Goal: Task Accomplishment & Management: Use online tool/utility

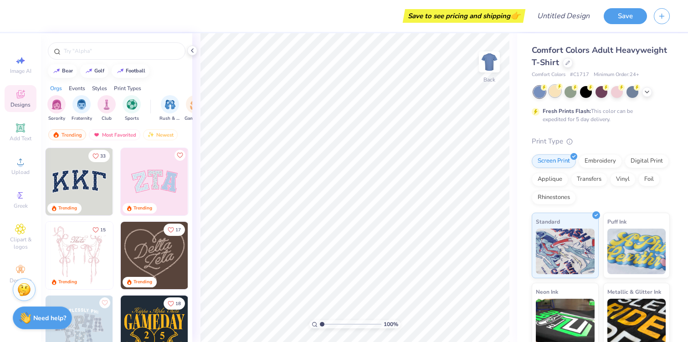
click at [555, 88] on div at bounding box center [555, 91] width 12 height 12
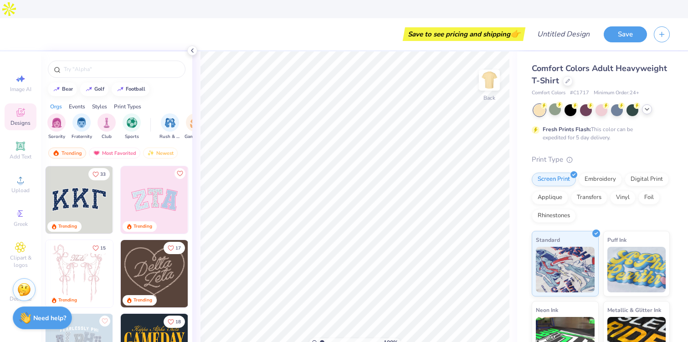
click at [648, 106] on icon at bounding box center [646, 109] width 7 height 7
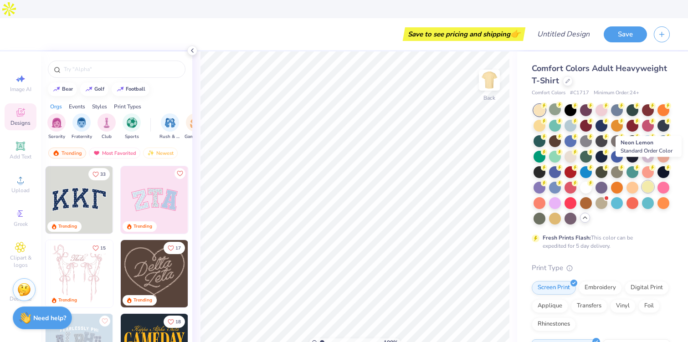
click at [644, 181] on div at bounding box center [648, 187] width 12 height 12
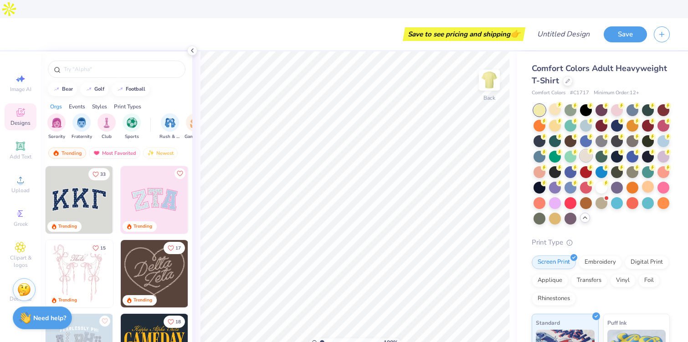
click at [586, 150] on div at bounding box center [586, 156] width 12 height 12
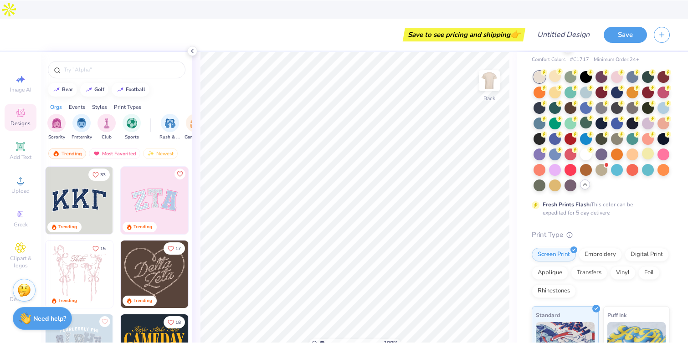
scroll to position [32, 0]
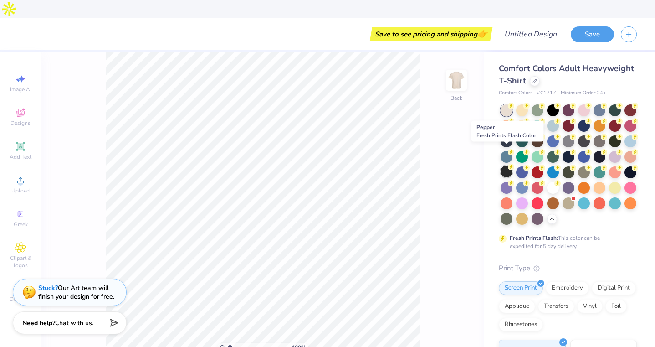
click at [506, 165] on div at bounding box center [507, 171] width 12 height 12
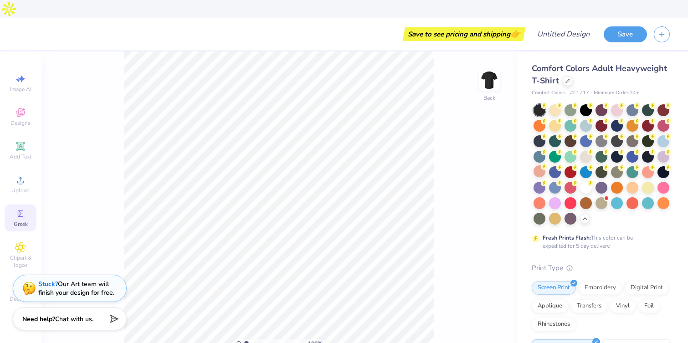
click at [19, 211] on circle at bounding box center [19, 213] width 5 height 5
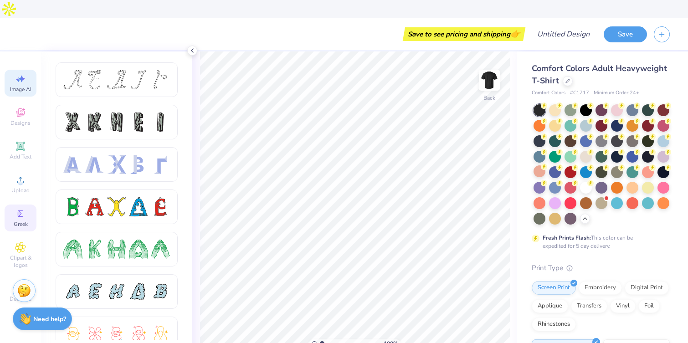
click at [24, 86] on span "Image AI" at bounding box center [20, 89] width 21 height 7
select select "4"
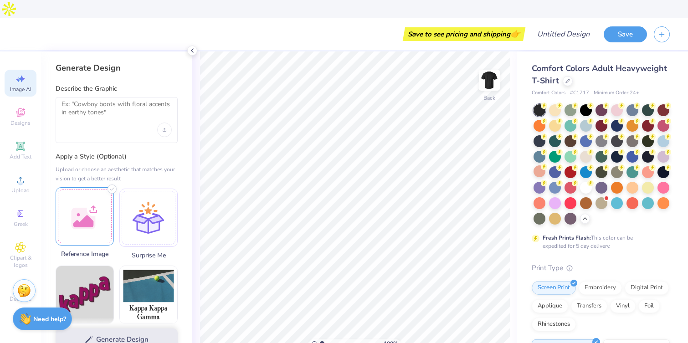
click at [77, 187] on div at bounding box center [85, 216] width 58 height 58
click at [87, 187] on div at bounding box center [85, 216] width 58 height 58
click at [100, 195] on div at bounding box center [85, 216] width 58 height 58
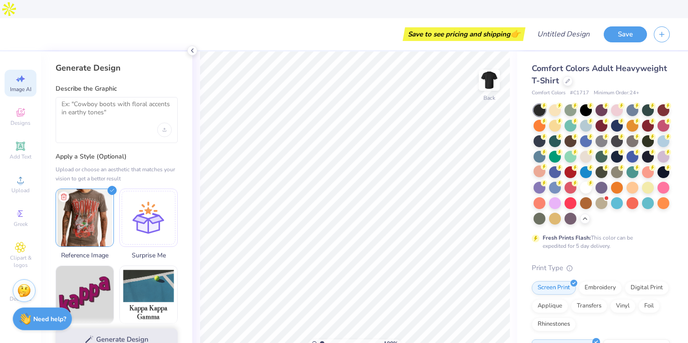
click at [94, 322] on div "Generate Design" at bounding box center [116, 340] width 151 height 44
click at [126, 318] on div "Generate Design" at bounding box center [116, 340] width 151 height 44
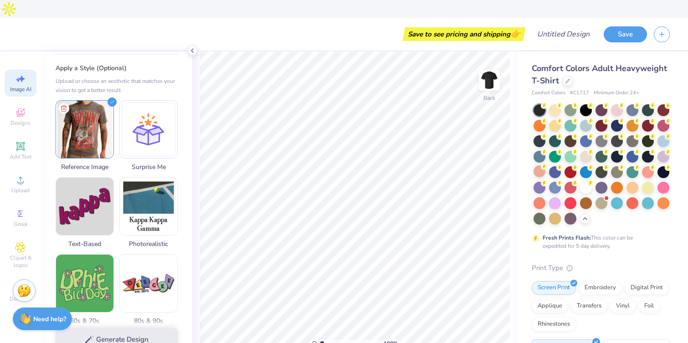
scroll to position [93, 0]
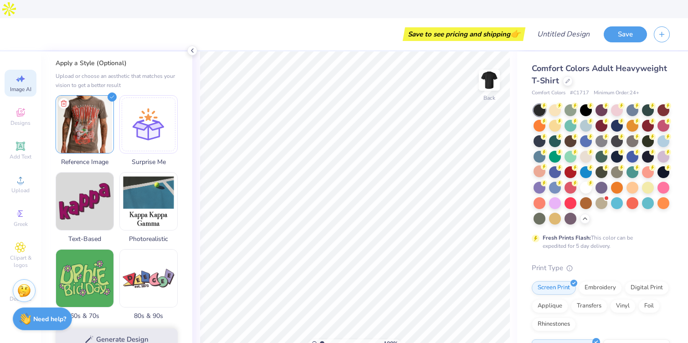
click at [139, 320] on div "Generate Design" at bounding box center [116, 340] width 151 height 44
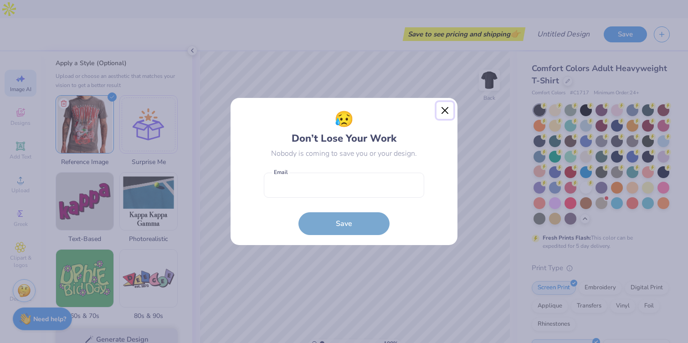
click at [445, 108] on button "Close" at bounding box center [444, 110] width 17 height 17
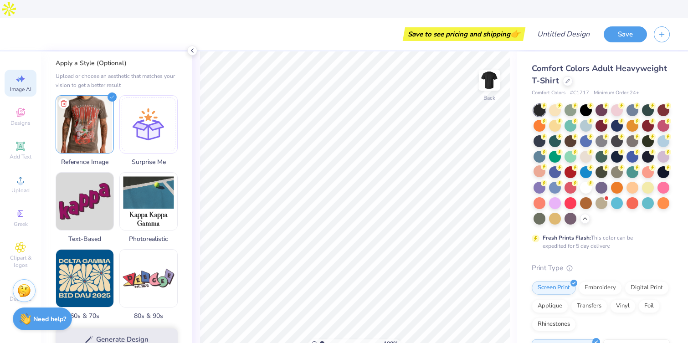
click at [89, 323] on div "Generate Design" at bounding box center [116, 340] width 151 height 44
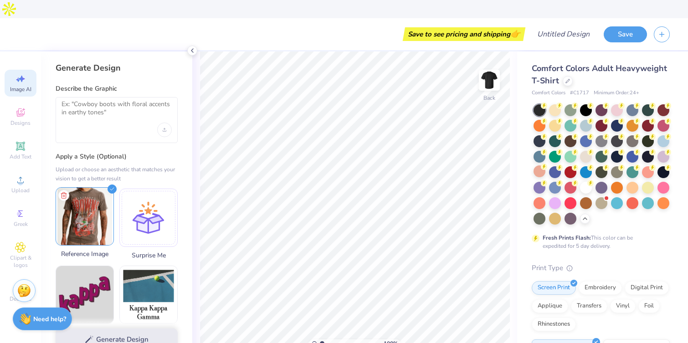
click at [88, 205] on img at bounding box center [84, 216] width 57 height 57
click at [91, 201] on img at bounding box center [84, 216] width 57 height 57
click at [110, 100] on textarea at bounding box center [116, 111] width 110 height 23
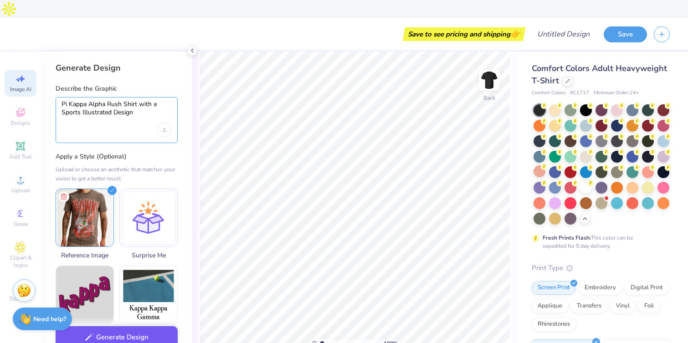
type textarea "Pi Kappa Alpha Rush Shirt with a Sports Illustrated Design"
click at [141, 328] on button "Generate Design" at bounding box center [117, 337] width 122 height 22
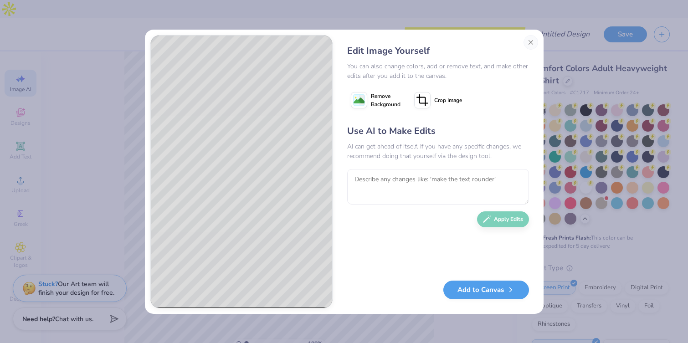
click at [508, 212] on div "Use AI to Make Edits AI can get ahead of itself. If you have any specific chang…" at bounding box center [438, 198] width 182 height 148
click at [446, 193] on textarea at bounding box center [438, 187] width 182 height 36
type textarea "get rid of the whole browns"
click at [528, 41] on button "Close" at bounding box center [530, 42] width 15 height 15
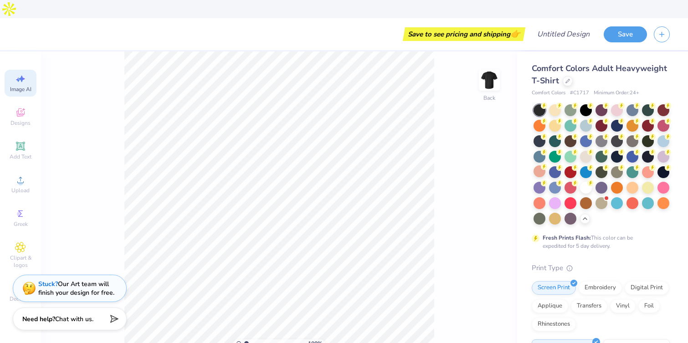
scroll to position [0, 20]
click at [20, 119] on span "Designs" at bounding box center [20, 122] width 20 height 7
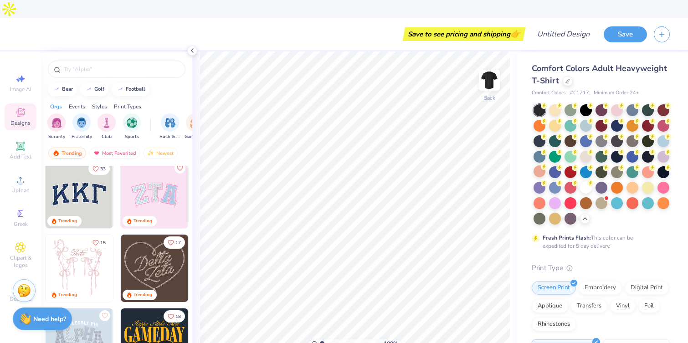
scroll to position [0, 0]
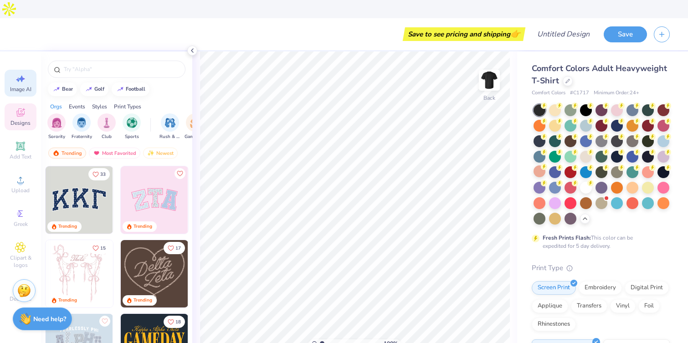
click at [20, 73] on icon at bounding box center [20, 78] width 11 height 11
select select "4"
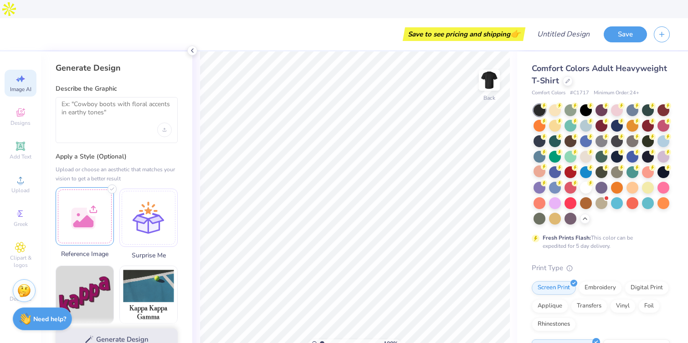
click at [93, 198] on div at bounding box center [85, 216] width 58 height 58
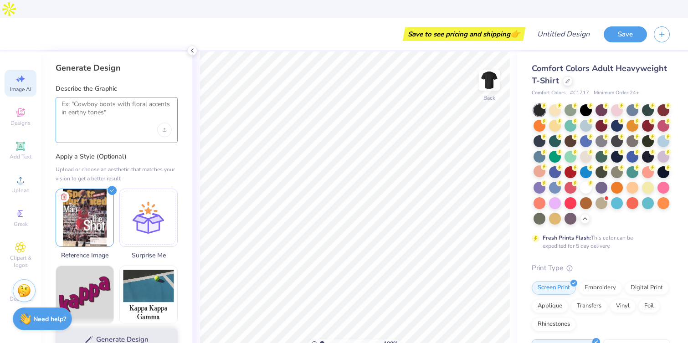
click at [124, 103] on textarea at bounding box center [116, 111] width 110 height 23
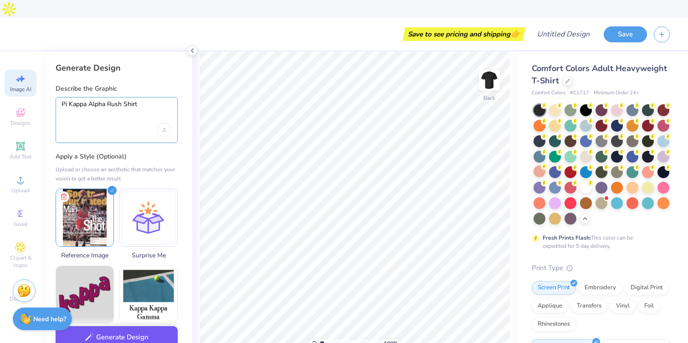
type textarea "Pi Kappa Alpha Rush Shirt"
click at [148, 326] on button "Generate Design" at bounding box center [117, 337] width 122 height 22
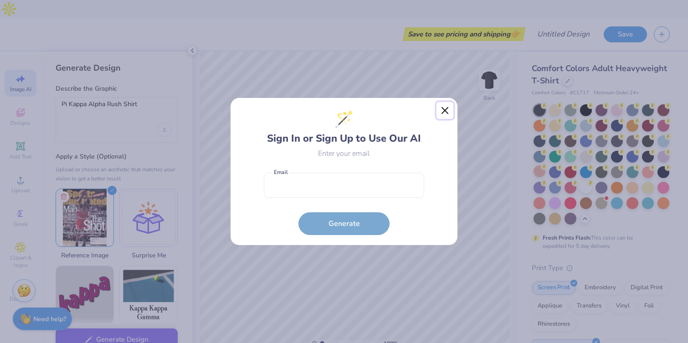
click at [441, 110] on button "Close" at bounding box center [444, 110] width 17 height 17
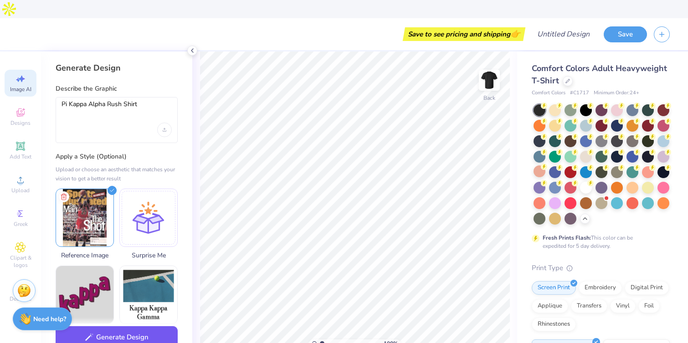
click at [121, 326] on button "Generate Design" at bounding box center [117, 337] width 122 height 22
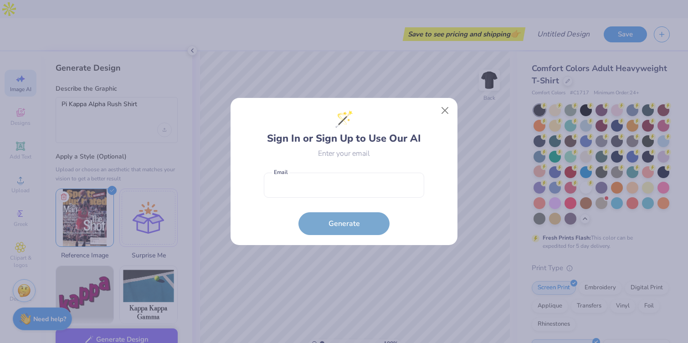
click at [395, 169] on form "Email is a required field Email Generate" at bounding box center [344, 201] width 160 height 67
click at [390, 180] on input "email" at bounding box center [344, 185] width 160 height 25
type input "colemallinger@gmail.com"
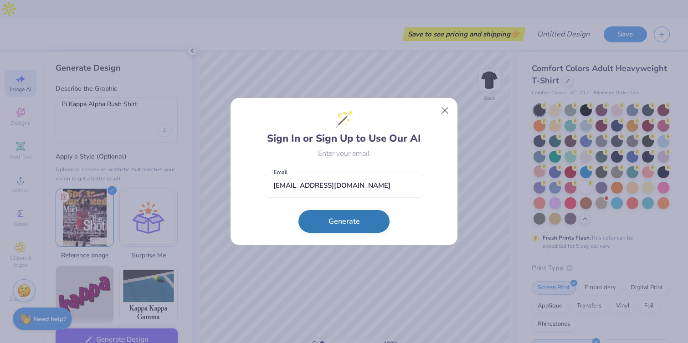
click at [341, 226] on button "Generate" at bounding box center [343, 221] width 91 height 23
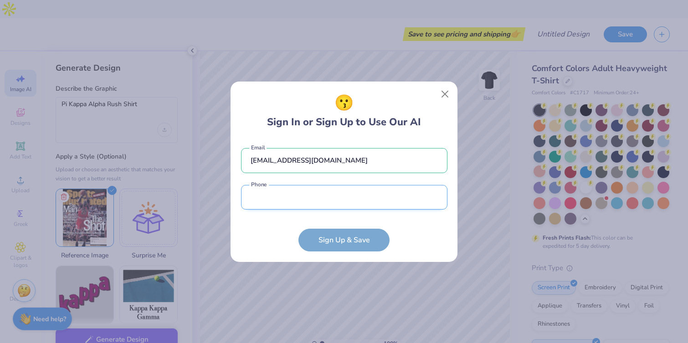
click at [321, 199] on input "tel" at bounding box center [344, 197] width 206 height 25
type input "(818) 588-5616"
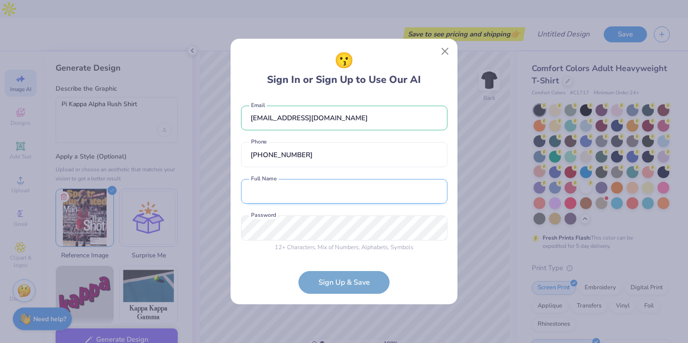
click at [299, 179] on input "text" at bounding box center [344, 191] width 206 height 25
type input "Cole Mallinger"
click at [273, 241] on div "12 + Characters , Mix of Numbers , Alphabets , Symbols Password is a required f…" at bounding box center [344, 233] width 206 height 36
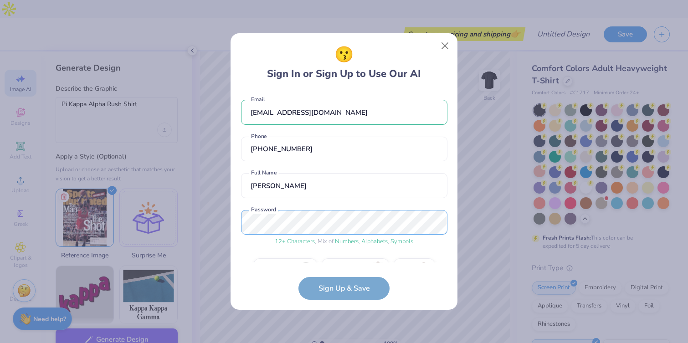
scroll to position [23, 0]
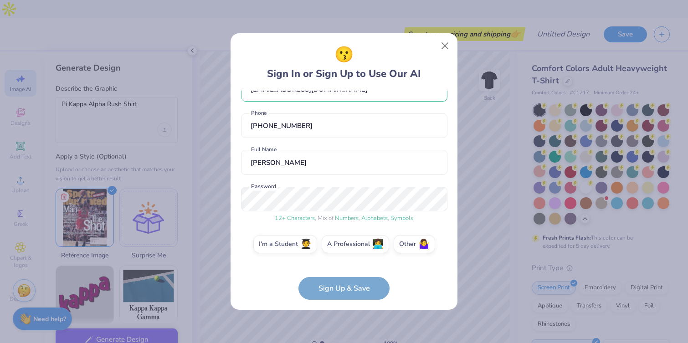
click at [338, 282] on form "colemallinger@gmail.com Email (818) 588-5616 Phone Cole Mallinger Full Name 12 …" at bounding box center [344, 195] width 206 height 209
click at [277, 248] on label "I'm a Student 🧑‍🎓" at bounding box center [285, 243] width 64 height 18
click at [341, 266] on input "I'm a Student 🧑‍🎓" at bounding box center [344, 269] width 6 height 6
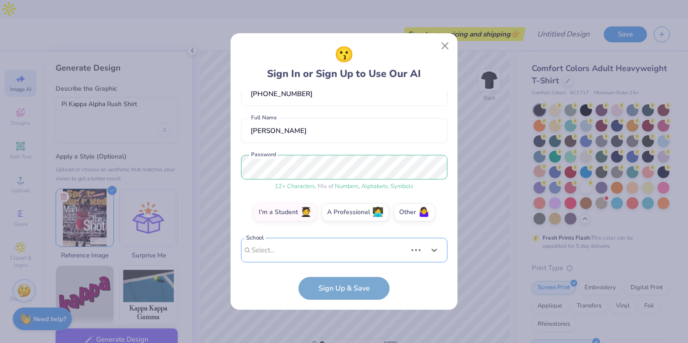
click at [308, 251] on div "Use Up and Down to choose options, press Enter to select the currently focused …" at bounding box center [344, 264] width 206 height 52
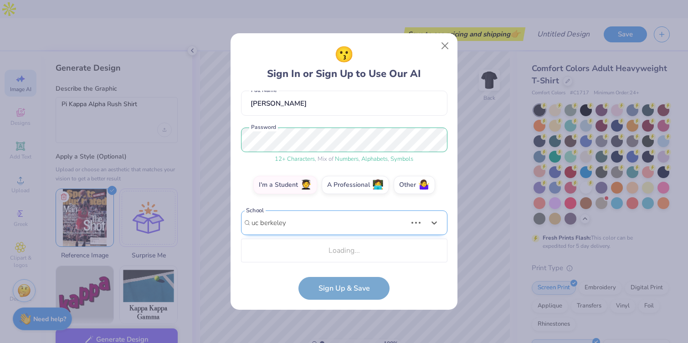
scroll to position [196, 0]
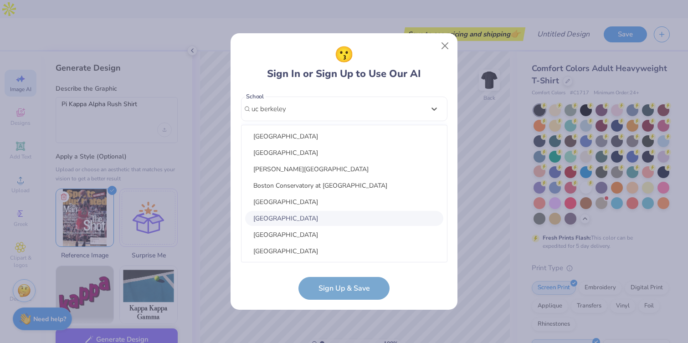
click at [245, 223] on div "Berkeley College Bentley University Bradley University Boston Conservatory at B…" at bounding box center [343, 193] width 205 height 137
drag, startPoint x: 259, startPoint y: 107, endPoint x: 235, endPoint y: 107, distance: 24.1
click at [235, 107] on div "😗 Sign In or Sign Up to Use Our AI colemallinger@gmail.com Email (818) 588-5616…" at bounding box center [343, 171] width 227 height 277
type input "berkeley"
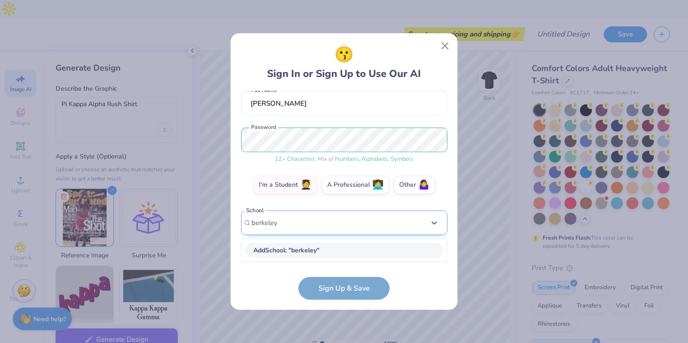
scroll to position [82, 0]
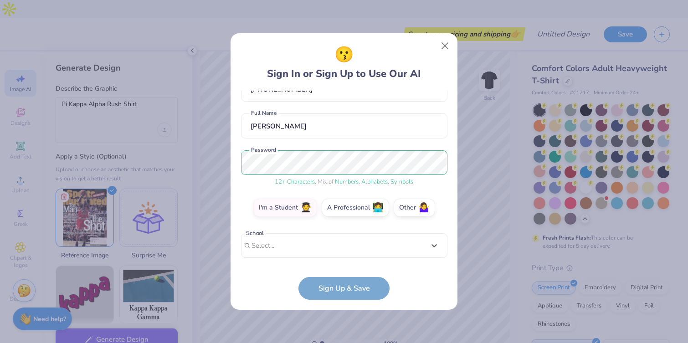
click at [293, 224] on div "colemallinger@gmail.com Email (818) 588-5616 Phone Cole Mallinger Full Name 12 …" at bounding box center [344, 177] width 206 height 172
click at [291, 238] on div "Select is focused ,type to refine list, press Down to open the menu, Select..." at bounding box center [344, 245] width 206 height 25
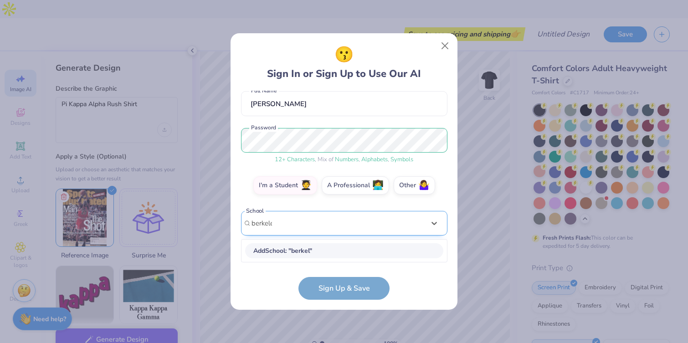
type input "berkeley"
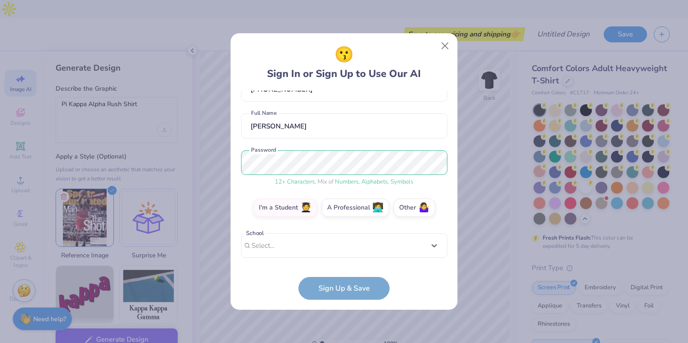
drag, startPoint x: 295, startPoint y: 225, endPoint x: 188, endPoint y: 209, distance: 108.2
click at [188, 209] on div "😗 Sign In or Sign Up to Use Our AI colemallinger@gmail.com Email (818) 588-5616…" at bounding box center [344, 171] width 688 height 343
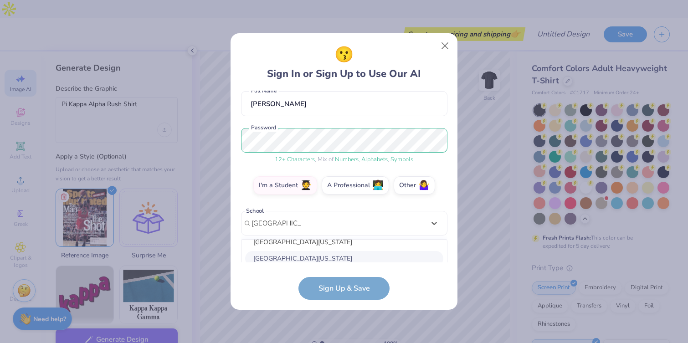
scroll to position [7, 0]
click at [295, 256] on div "University of California, Berkeley" at bounding box center [344, 259] width 198 height 15
type input "university of cali"
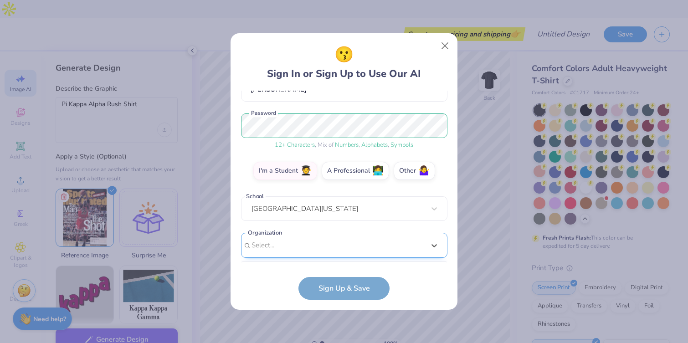
click at [325, 250] on div "option focused, 8 of 15. 15 results available. Use Up and Down to choose option…" at bounding box center [344, 316] width 206 height 166
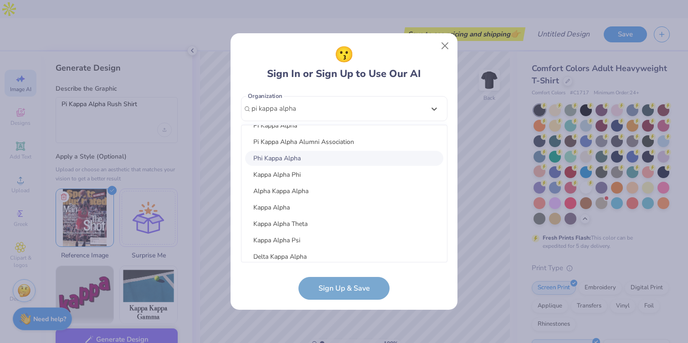
scroll to position [0, 0]
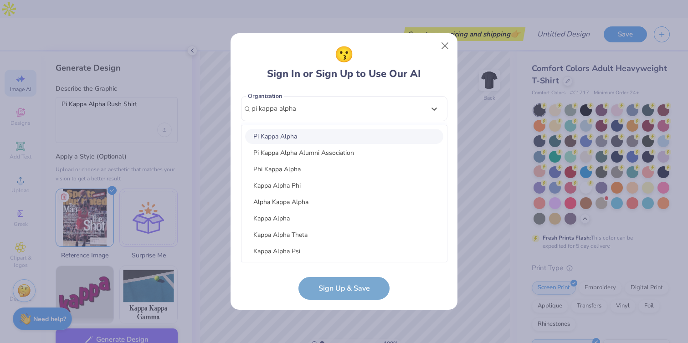
click at [296, 138] on div "Pi Kappa Alpha" at bounding box center [344, 136] width 198 height 15
type input "pi kappa alpha"
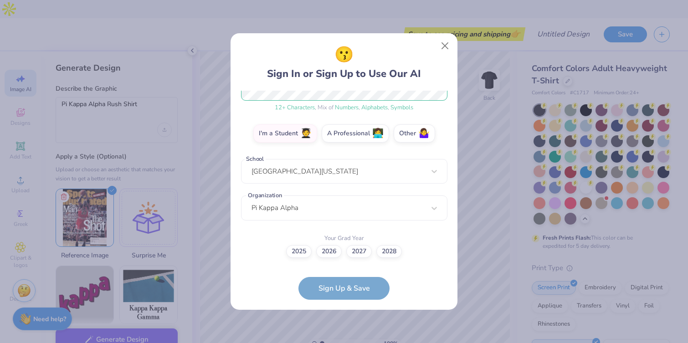
scroll to position [133, 0]
click at [387, 249] on label "2028" at bounding box center [389, 250] width 26 height 13
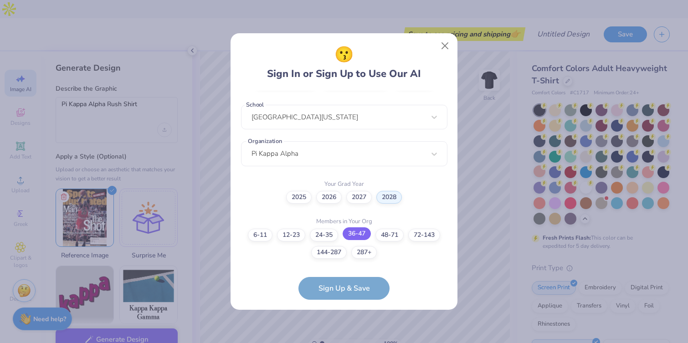
click at [349, 231] on label "36-47" at bounding box center [357, 233] width 28 height 13
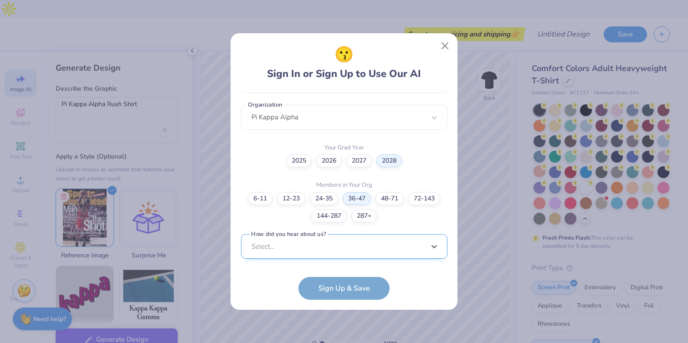
scroll to position [361, 0]
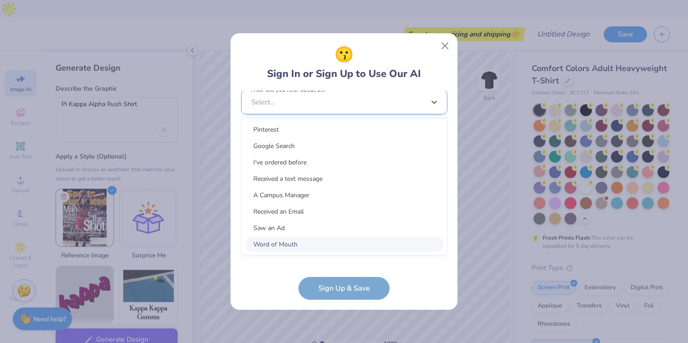
click at [327, 249] on div "option Word of Mouth focused, 8 of 15. 15 results available. Use Up and Down to…" at bounding box center [344, 173] width 206 height 166
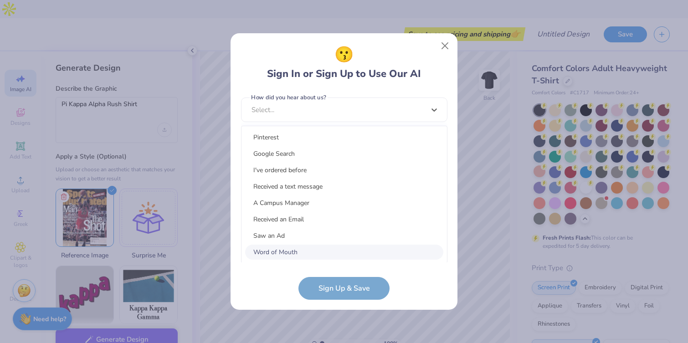
click at [288, 246] on div "Word of Mouth" at bounding box center [344, 252] width 198 height 15
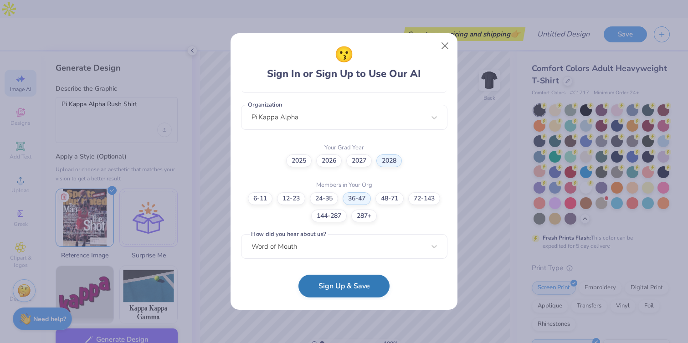
click at [351, 289] on button "Sign Up & Save" at bounding box center [343, 286] width 91 height 23
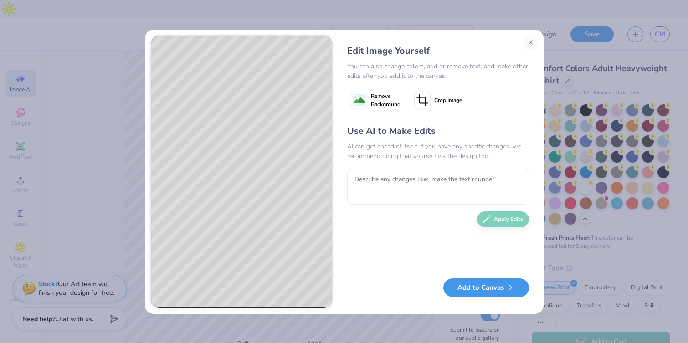
click at [477, 295] on button "Add to Canvas" at bounding box center [486, 287] width 86 height 19
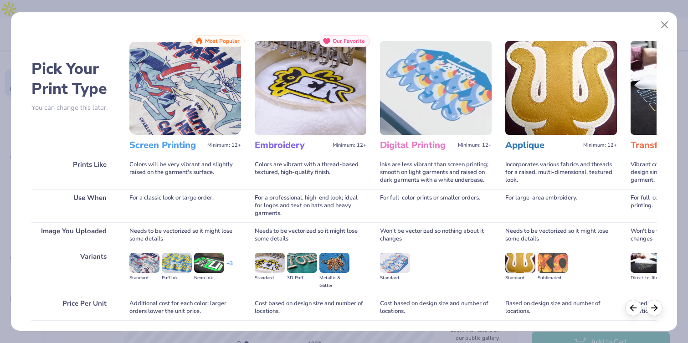
click at [196, 82] on img at bounding box center [185, 88] width 112 height 94
click at [175, 145] on h3 "Screen Printing" at bounding box center [166, 145] width 74 height 12
click at [196, 167] on div "Colors will be very vibrant and slightly raised on the garment's surface." at bounding box center [185, 172] width 112 height 33
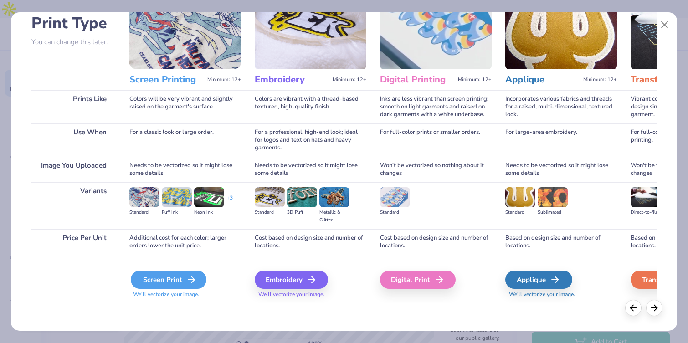
click at [181, 284] on div "Screen Print" at bounding box center [169, 280] width 76 height 18
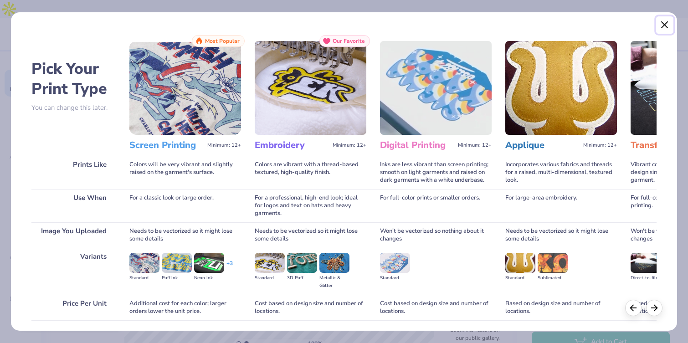
click at [666, 21] on button "Close" at bounding box center [664, 24] width 17 height 17
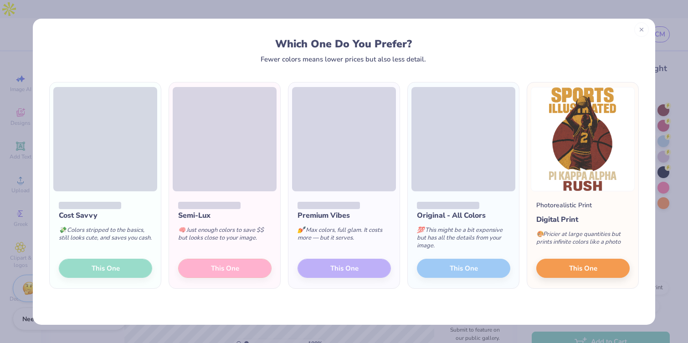
click at [640, 29] on icon at bounding box center [641, 29] width 6 height 6
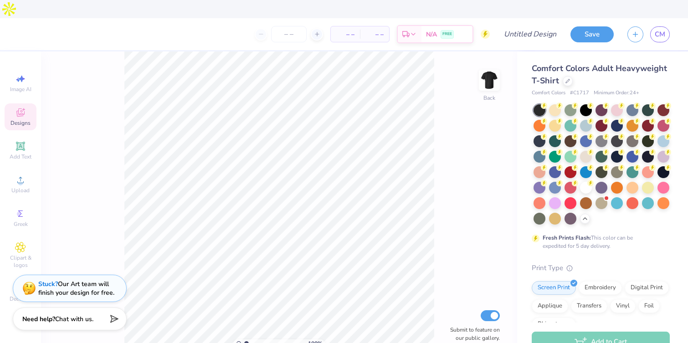
click at [24, 107] on icon at bounding box center [20, 112] width 11 height 11
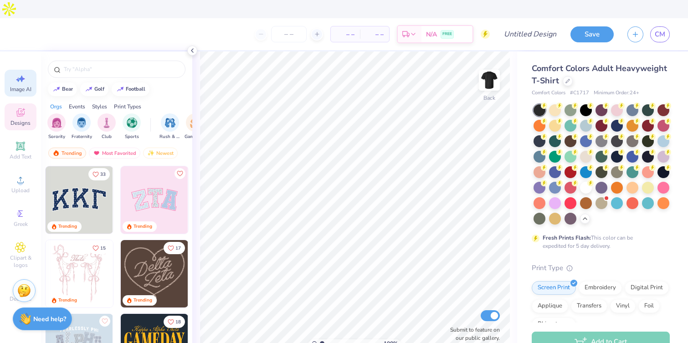
click at [20, 73] on icon at bounding box center [20, 78] width 11 height 11
select select "4"
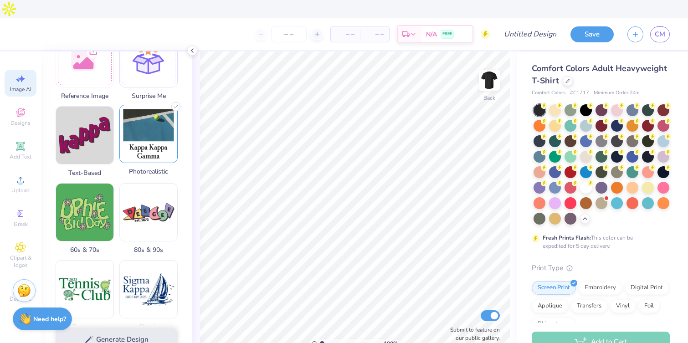
scroll to position [160, 0]
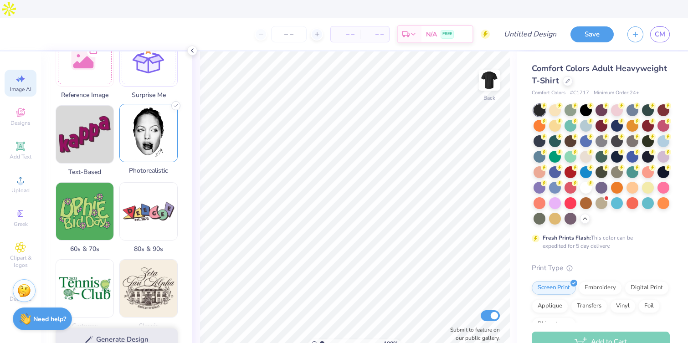
click at [159, 134] on img at bounding box center [148, 132] width 57 height 57
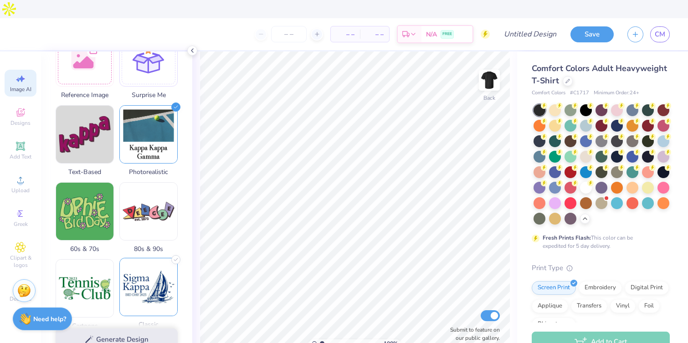
scroll to position [0, 0]
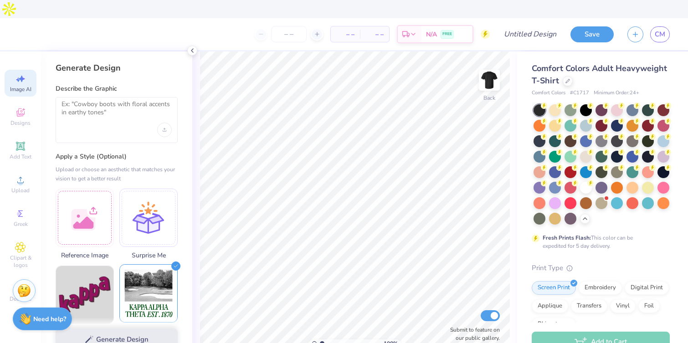
click at [155, 270] on img at bounding box center [148, 293] width 57 height 57
select select "4"
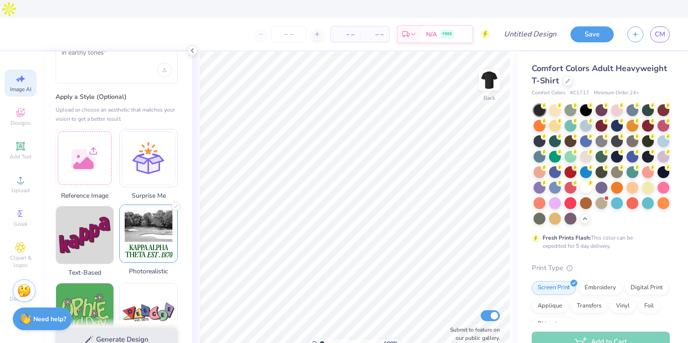
scroll to position [94, 0]
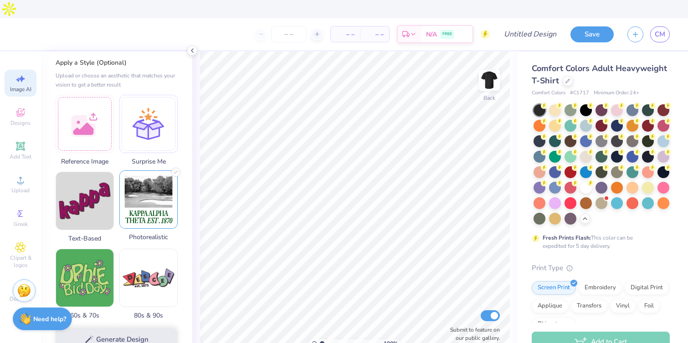
click at [149, 204] on img at bounding box center [148, 199] width 57 height 57
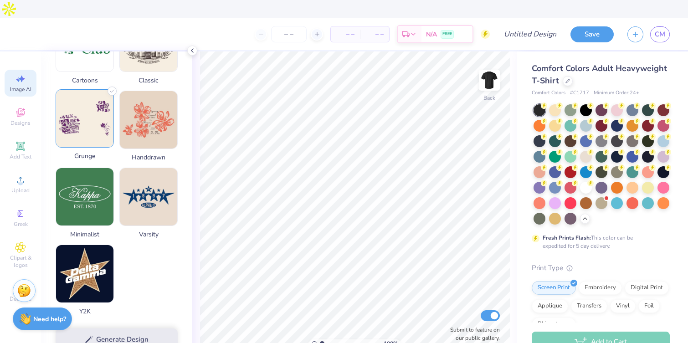
scroll to position [0, 0]
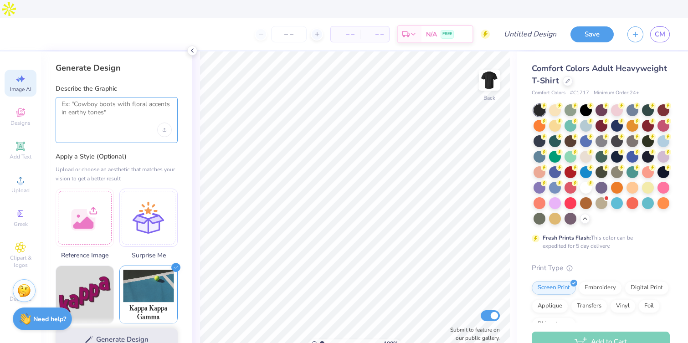
click at [104, 100] on textarea at bounding box center [116, 111] width 110 height 23
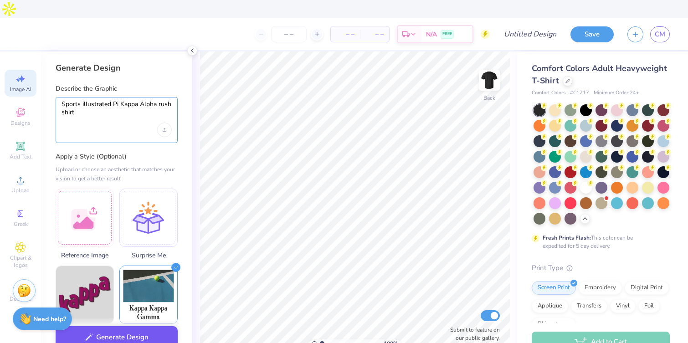
type textarea "Sports illustrated Pi Kappa Alpha rush shirt"
click at [137, 326] on button "Generate Design" at bounding box center [117, 337] width 122 height 22
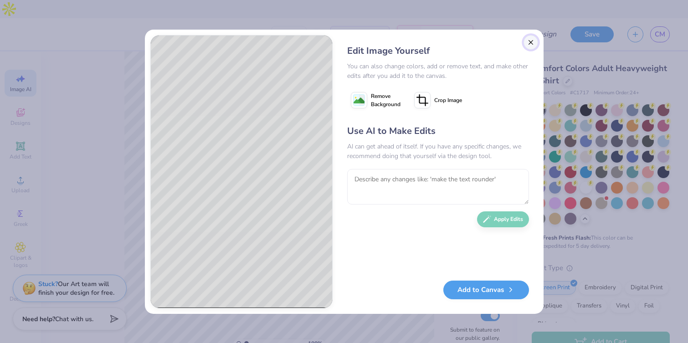
click at [534, 38] on button "Close" at bounding box center [530, 42] width 15 height 15
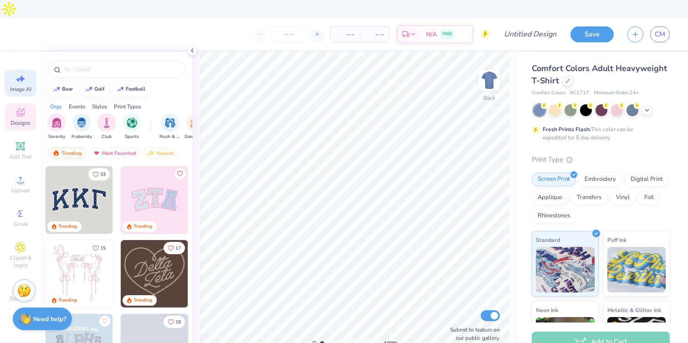
click at [21, 86] on span "Image AI" at bounding box center [20, 89] width 21 height 7
select select "4"
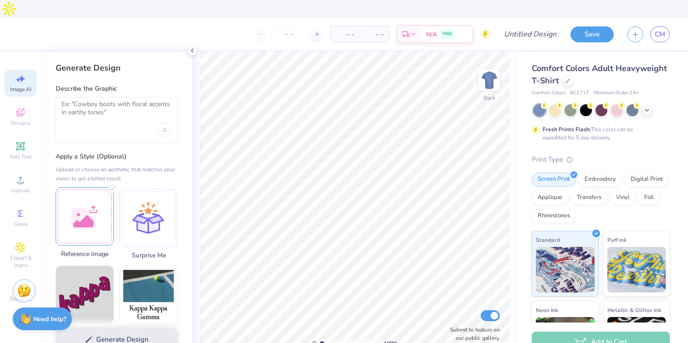
click at [84, 212] on div at bounding box center [85, 216] width 58 height 58
click at [107, 108] on div at bounding box center [117, 120] width 122 height 46
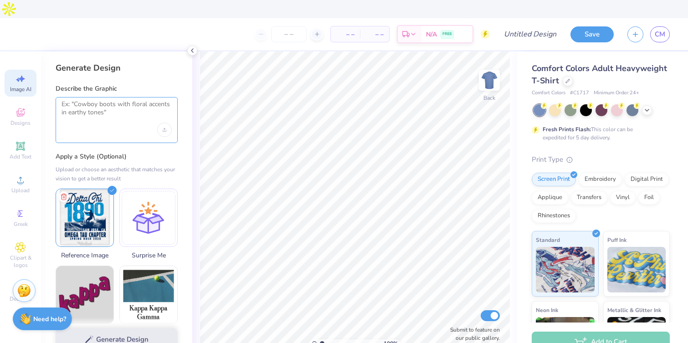
click at [99, 100] on textarea at bounding box center [116, 111] width 110 height 23
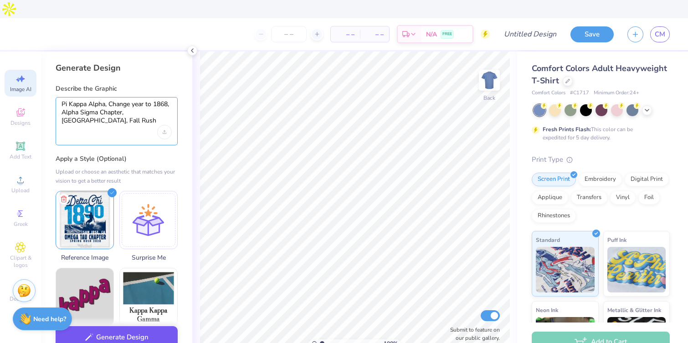
type textarea "Pi Kappa Alpha, Change year to 1868, Alpha Sigma Chapter, [GEOGRAPHIC_DATA], Fa…"
click at [139, 326] on button "Generate Design" at bounding box center [117, 337] width 122 height 22
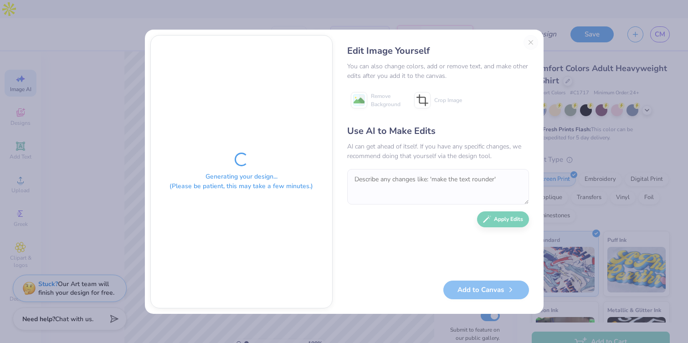
click at [365, 19] on div "Generating your design... (Please be patient, this may take a few minutes.) Edi…" at bounding box center [344, 171] width 688 height 343
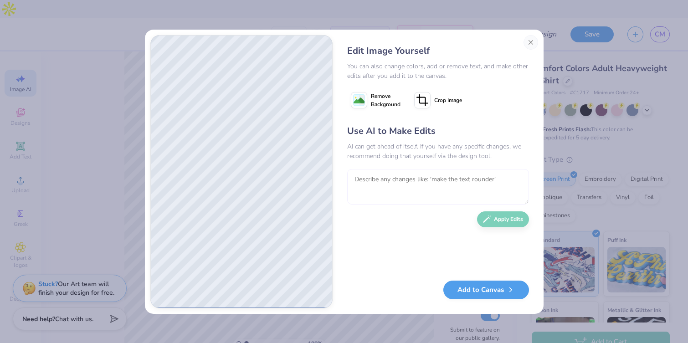
click at [438, 176] on textarea at bounding box center [438, 187] width 182 height 36
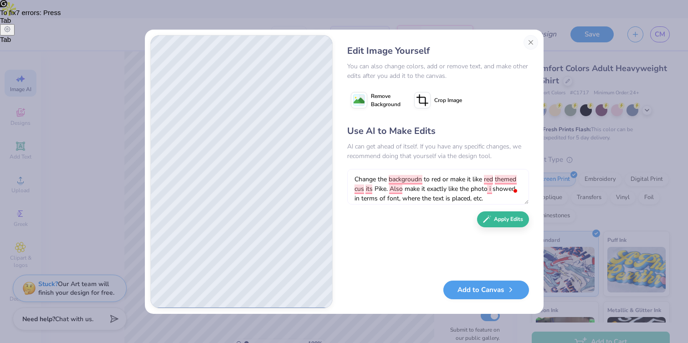
type textarea "Change the backgroudn to red or make it like red themed cus its Pike. Also make…"
click at [487, 289] on button "Add to Canvas" at bounding box center [486, 287] width 86 height 19
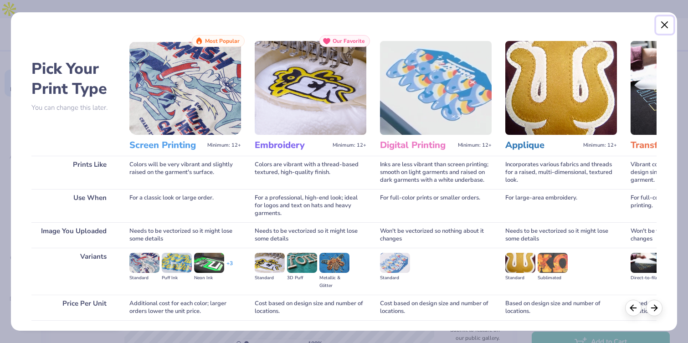
click at [664, 23] on button "Close" at bounding box center [664, 24] width 17 height 17
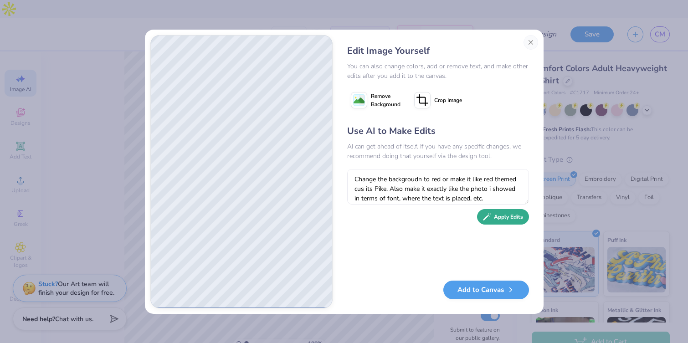
click at [501, 218] on button "Apply Edits" at bounding box center [503, 217] width 52 height 16
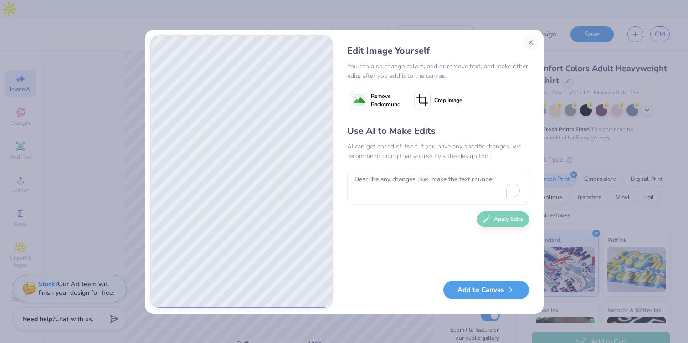
click at [457, 182] on textarea "To enrich screen reader interactions, please activate Accessibility in Grammarl…" at bounding box center [438, 187] width 182 height 36
click at [413, 190] on textarea "To enrich screen reader interactions, please activate Accessibility in Grammarl…" at bounding box center [438, 187] width 182 height 36
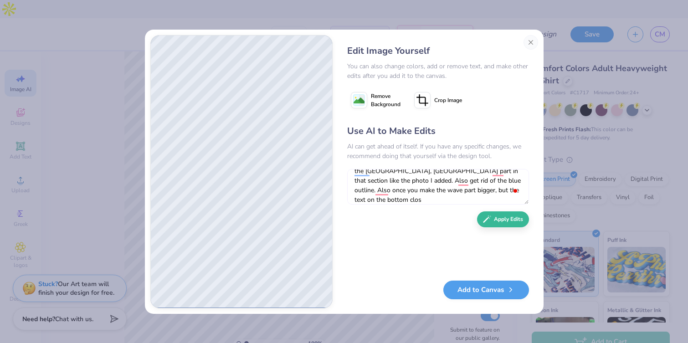
scroll to position [18, 0]
type textarea "make the wave part longer/bigger on the screen and put the Berkeley, CA part in…"
click at [507, 217] on button "Apply Edits" at bounding box center [503, 217] width 52 height 16
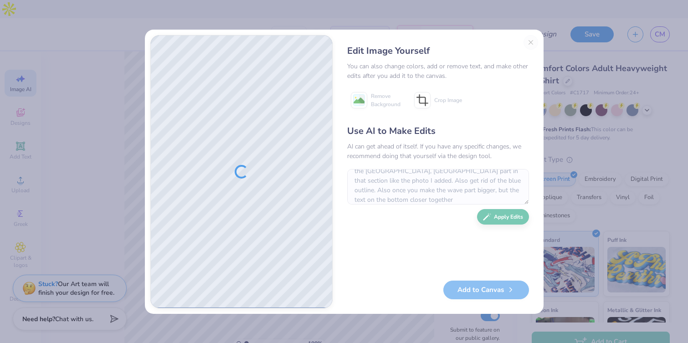
click at [574, 217] on div "Edit Image Yourself You can also change colors, add or remove text, and make ot…" at bounding box center [344, 171] width 688 height 343
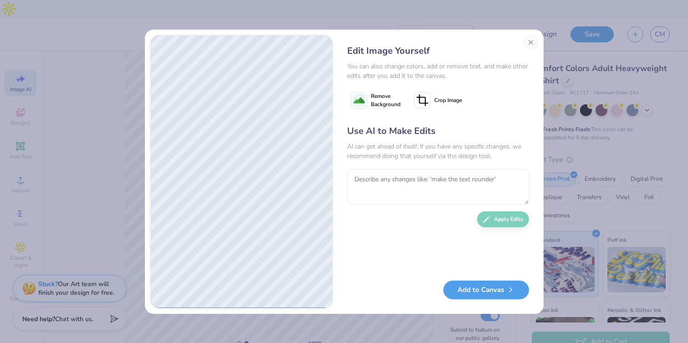
scroll to position [0, 0]
click at [397, 180] on textarea "To enrich screen reader interactions, please activate Accessibility in Grammarl…" at bounding box center [438, 187] width 182 height 36
click at [393, 184] on textarea "To enrich screen reader interactions, please activate Accessibility in Grammarl…" at bounding box center [438, 187] width 182 height 36
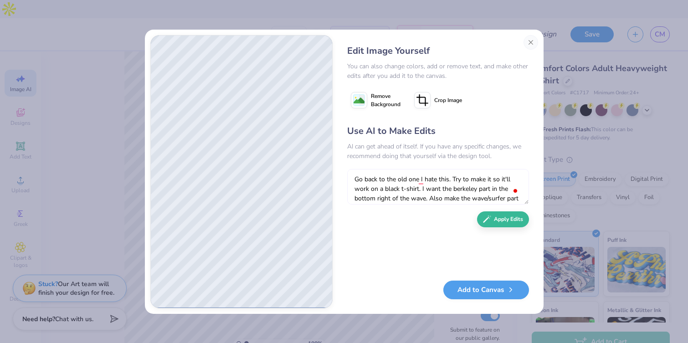
scroll to position [8, 0]
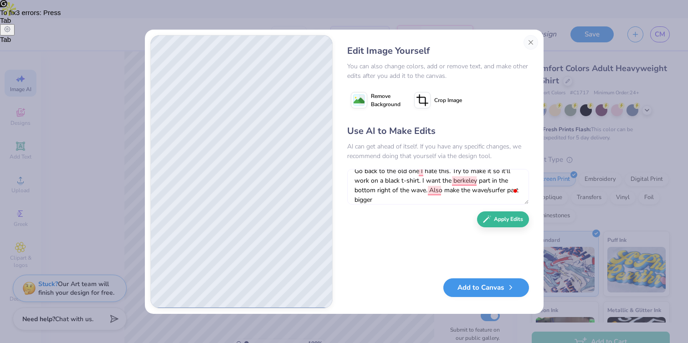
type textarea "Go back to the old one I hate this. Try to make it so it'll work on a black t-s…"
click at [484, 287] on button "Add to Canvas" at bounding box center [486, 287] width 86 height 19
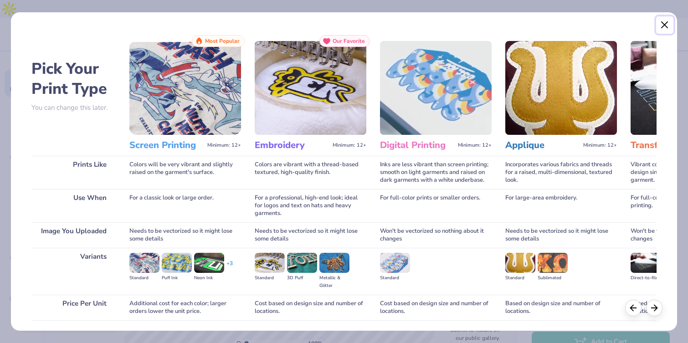
click at [661, 20] on button "Close" at bounding box center [664, 24] width 17 height 17
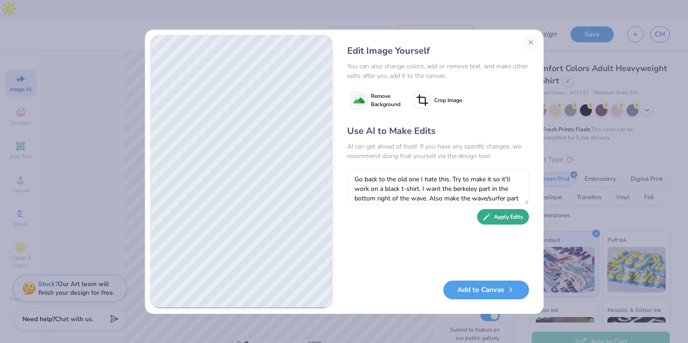
click at [489, 222] on button "Apply Edits" at bounding box center [503, 217] width 52 height 16
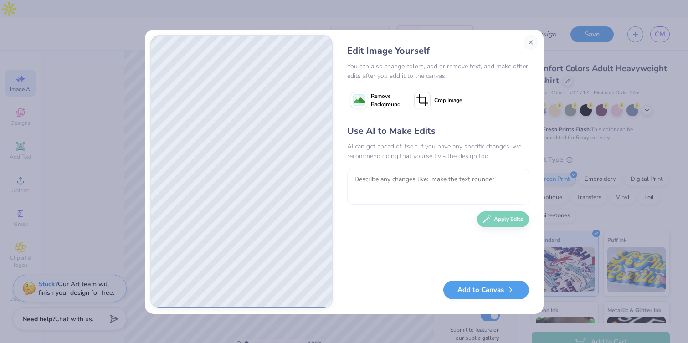
click at [416, 199] on textarea at bounding box center [438, 187] width 182 height 36
type textarea "Go back to how it was threee"
click at [532, 42] on button "Close" at bounding box center [530, 42] width 15 height 15
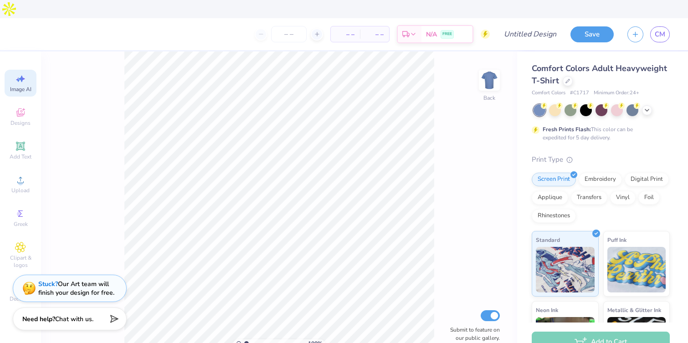
click at [21, 86] on span "Image AI" at bounding box center [20, 89] width 21 height 7
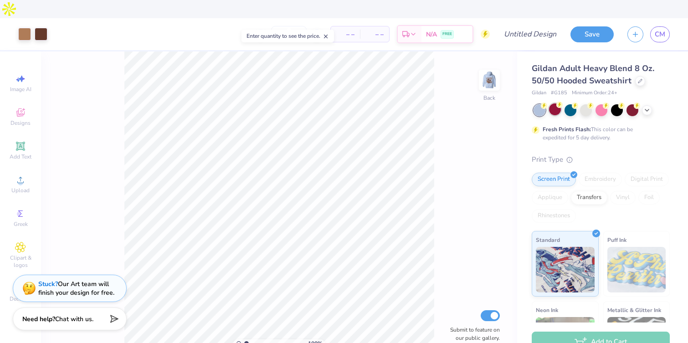
click at [557, 103] on div at bounding box center [555, 109] width 12 height 12
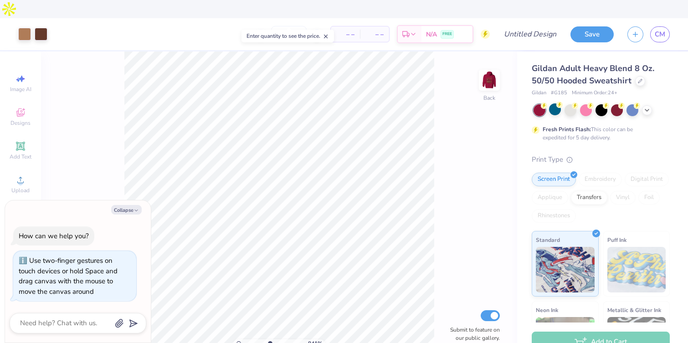
type input "1"
drag, startPoint x: 245, startPoint y: 326, endPoint x: 219, endPoint y: 314, distance: 28.5
click at [244, 339] on input "range" at bounding box center [274, 343] width 61 height 8
click at [484, 63] on img at bounding box center [489, 80] width 36 height 36
click at [648, 106] on icon at bounding box center [646, 109] width 7 height 7
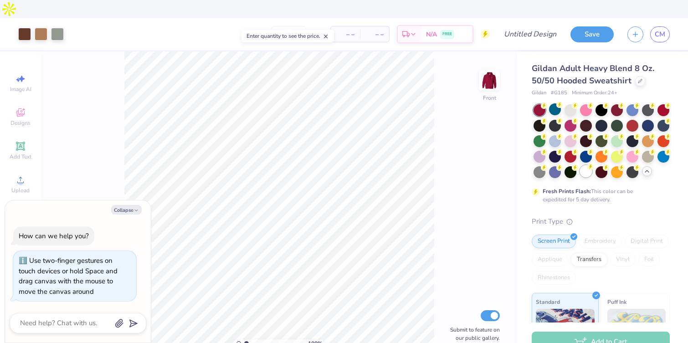
click at [588, 165] on div at bounding box center [586, 171] width 12 height 12
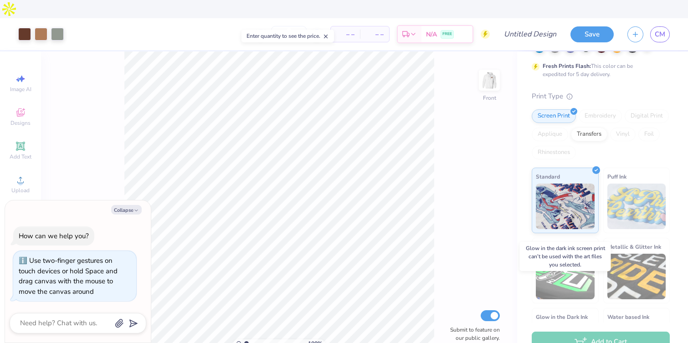
scroll to position [117, 0]
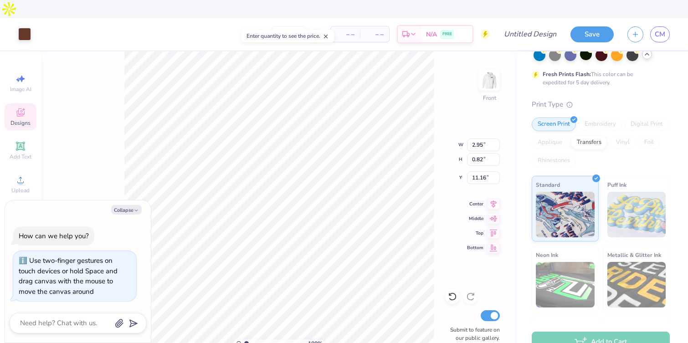
type textarea "x"
type input "11.24"
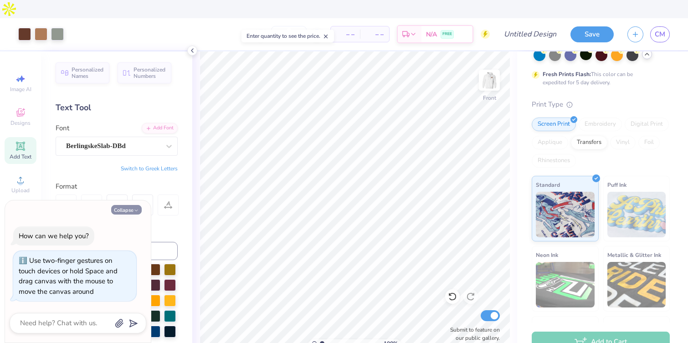
click at [128, 209] on button "Collapse" at bounding box center [126, 210] width 31 height 10
type textarea "x"
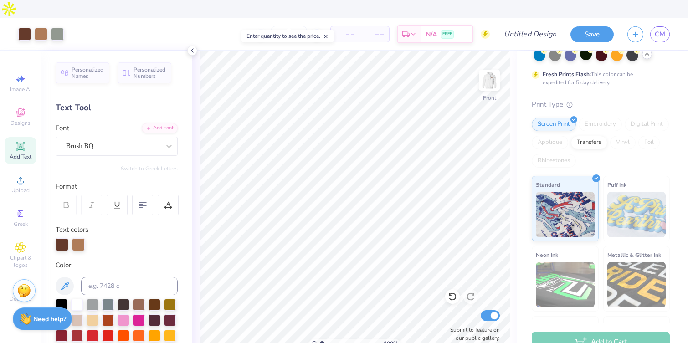
drag, startPoint x: 493, startPoint y: 75, endPoint x: 19, endPoint y: 1, distance: 480.4
click at [493, 75] on div "Front" at bounding box center [489, 86] width 21 height 32
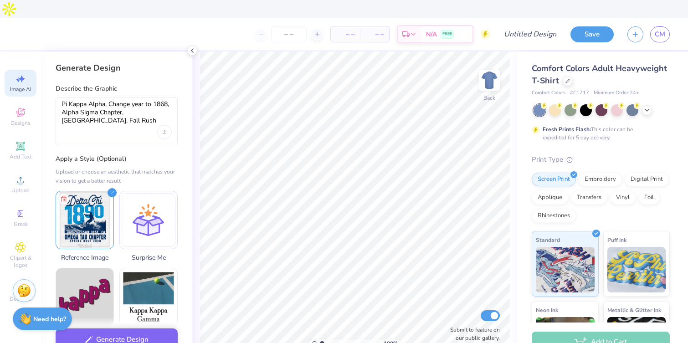
select select "4"
click at [109, 107] on textarea "Pi Kappa Alpha, Change year to 1868, Alpha Sigma Chapter, Berkeley CA, Fall Rus…" at bounding box center [116, 112] width 110 height 25
click at [132, 326] on button "Generate Design" at bounding box center [117, 337] width 122 height 22
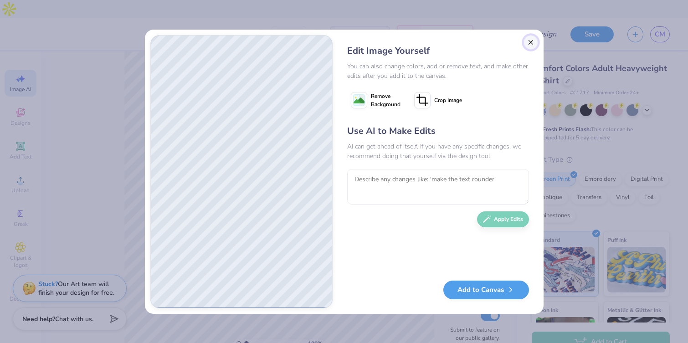
click at [527, 40] on button "Close" at bounding box center [530, 42] width 15 height 15
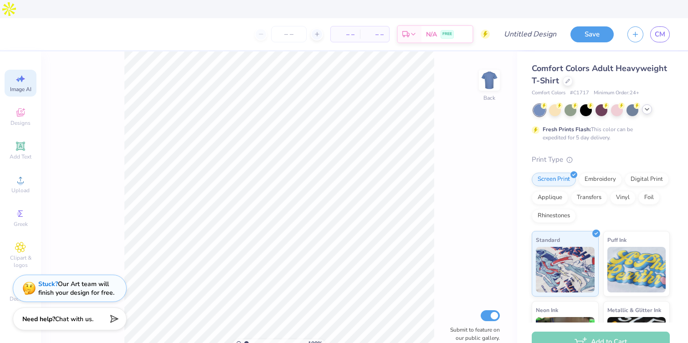
click at [649, 106] on icon at bounding box center [646, 109] width 7 height 7
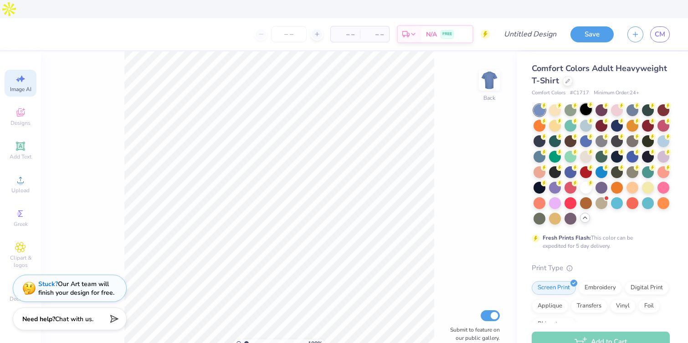
click at [588, 103] on div at bounding box center [586, 109] width 12 height 12
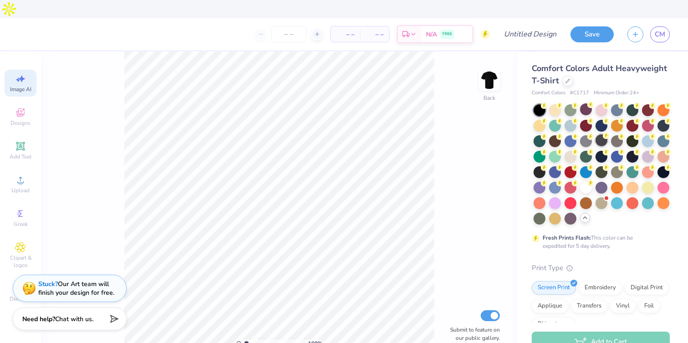
click at [600, 134] on div at bounding box center [601, 140] width 12 height 12
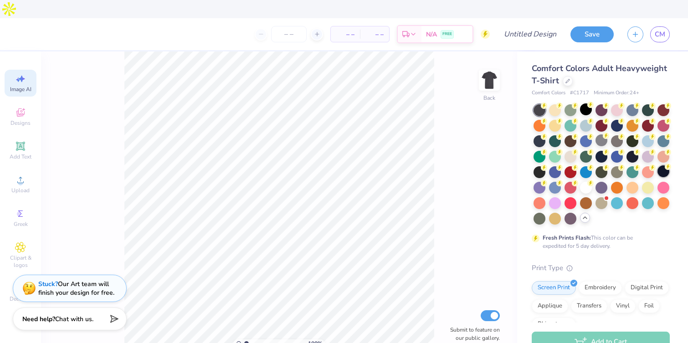
click at [666, 165] on div at bounding box center [663, 171] width 12 height 12
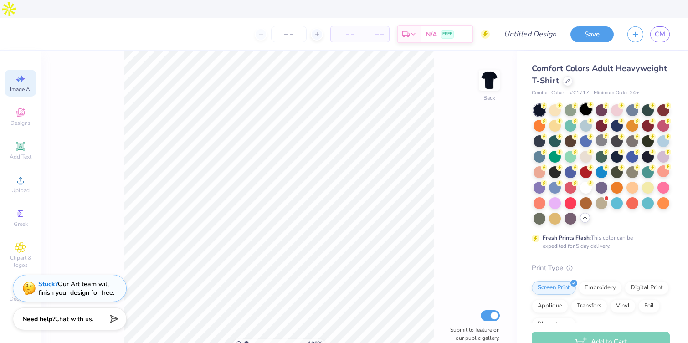
click at [586, 103] on div at bounding box center [586, 109] width 12 height 12
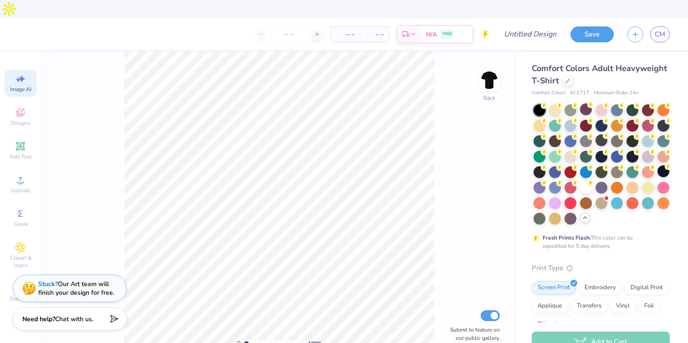
click at [34, 70] on div "Image AI" at bounding box center [21, 83] width 32 height 27
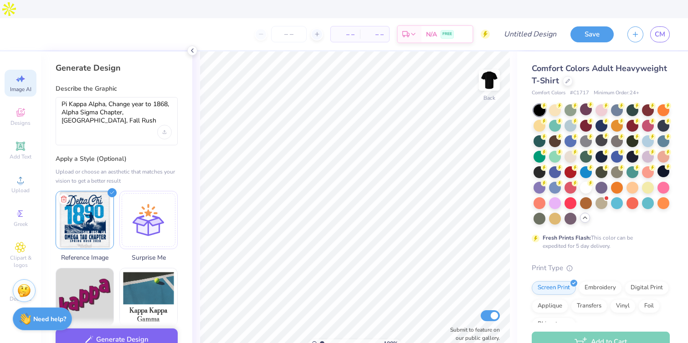
scroll to position [0, 0]
click at [127, 210] on div at bounding box center [148, 219] width 58 height 58
click at [95, 210] on img at bounding box center [84, 218] width 57 height 57
click at [137, 326] on button "Generate Design" at bounding box center [117, 337] width 122 height 22
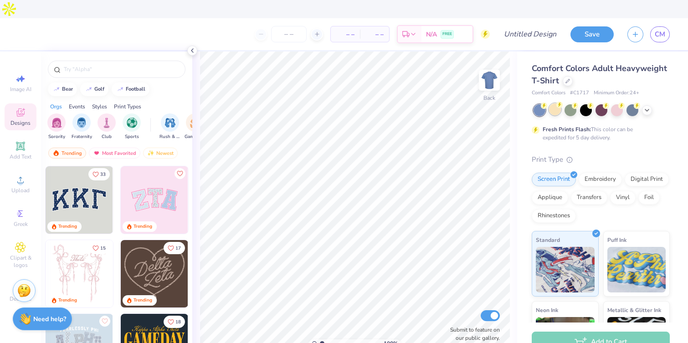
click at [553, 103] on div at bounding box center [555, 109] width 12 height 12
click at [644, 106] on icon at bounding box center [646, 109] width 7 height 7
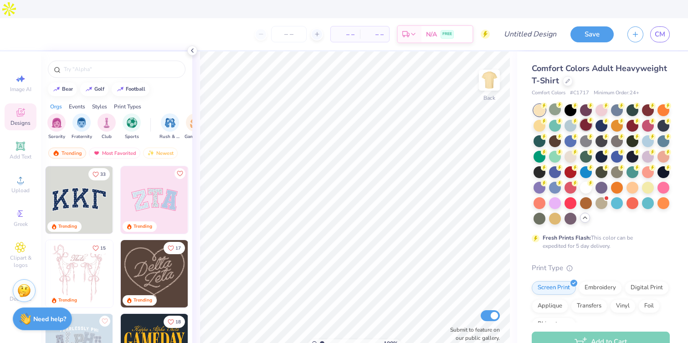
click at [589, 119] on div at bounding box center [586, 125] width 12 height 12
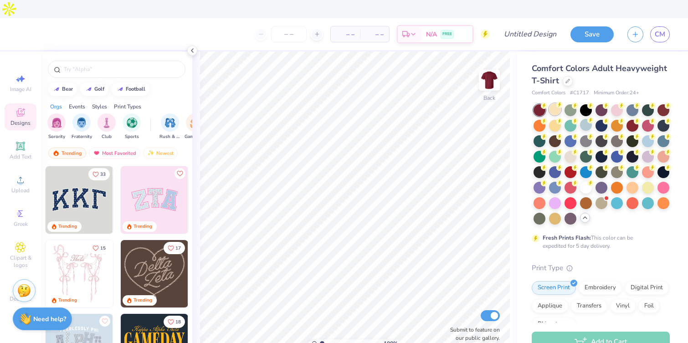
click at [556, 103] on div at bounding box center [555, 109] width 12 height 12
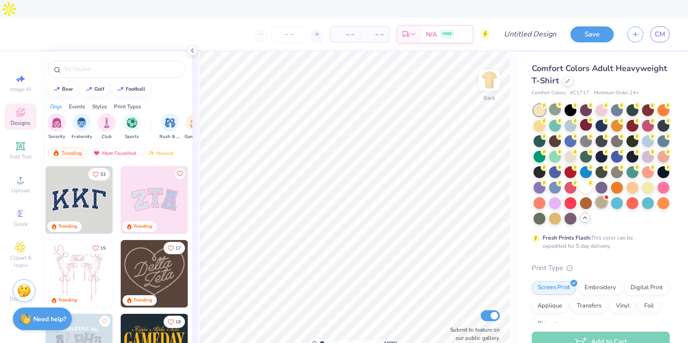
click at [594, 184] on div at bounding box center [601, 164] width 136 height 120
click at [600, 196] on div at bounding box center [601, 202] width 12 height 12
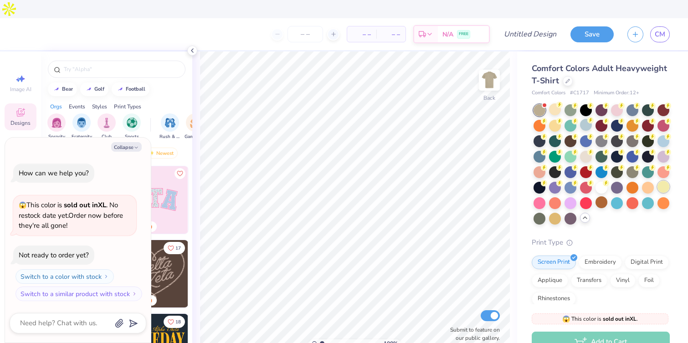
click at [664, 181] on div at bounding box center [663, 187] width 12 height 12
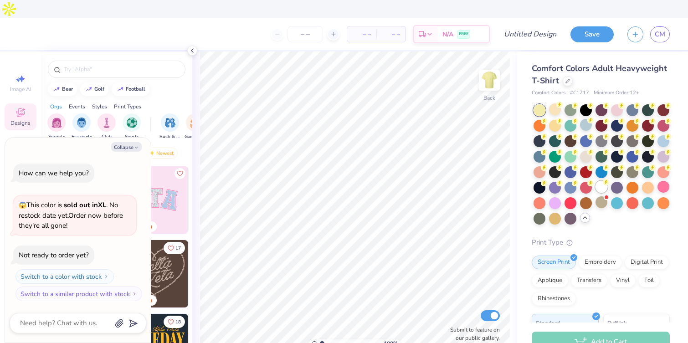
click at [599, 181] on div at bounding box center [601, 187] width 12 height 12
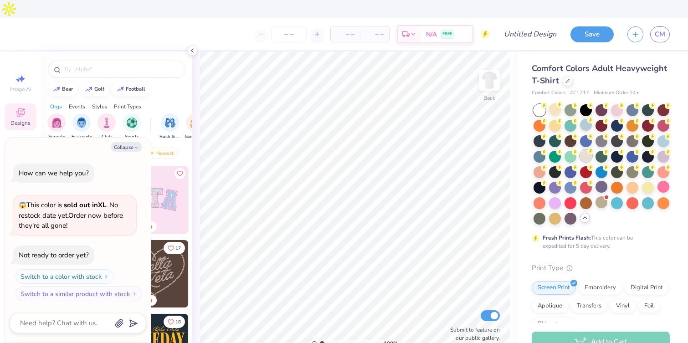
click at [584, 150] on div at bounding box center [586, 156] width 12 height 12
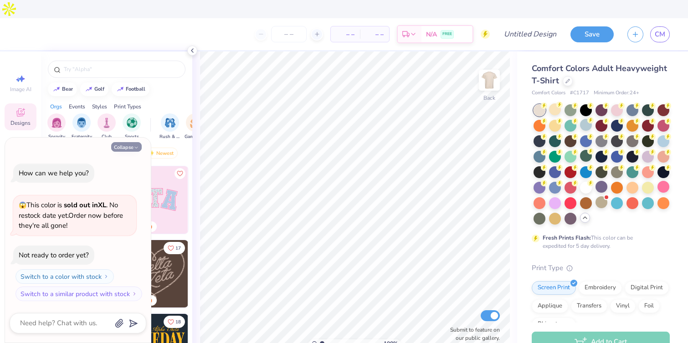
click at [127, 144] on button "Collapse" at bounding box center [126, 147] width 31 height 10
type textarea "x"
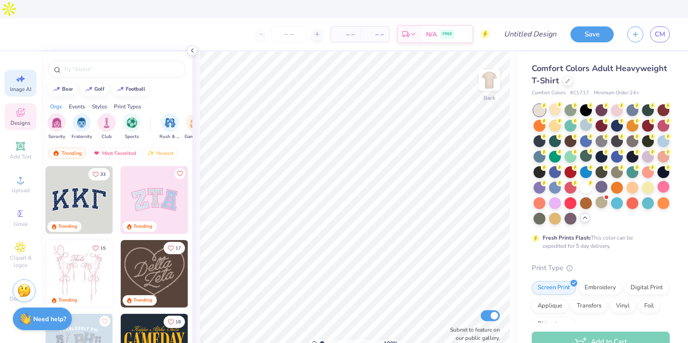
click at [28, 86] on span "Image AI" at bounding box center [20, 89] width 21 height 7
select select "4"
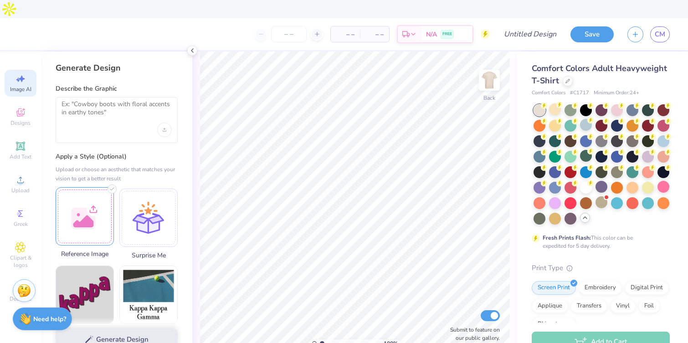
click at [84, 197] on div at bounding box center [85, 216] width 58 height 58
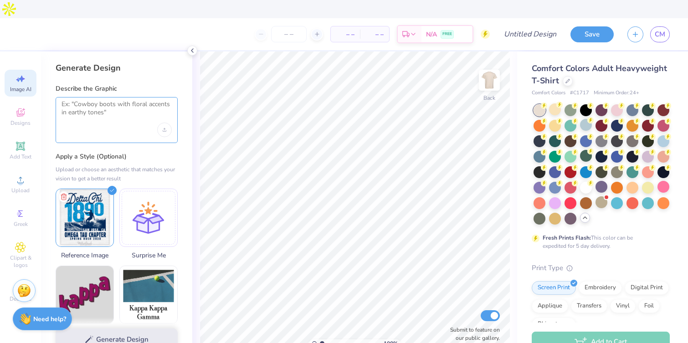
click at [129, 100] on textarea at bounding box center [116, 111] width 110 height 23
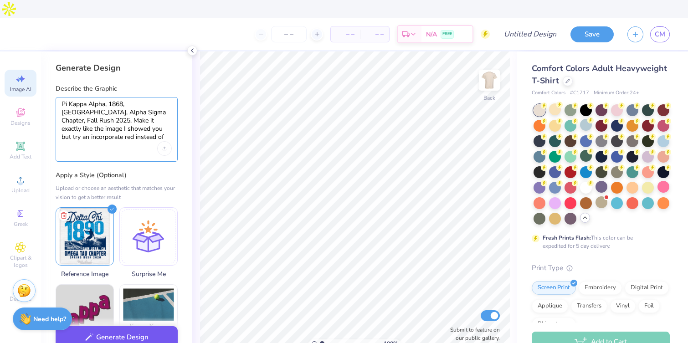
type textarea "Pi Kappa Alpha, 1868, [GEOGRAPHIC_DATA], Alpha Sigma Chapter, Fall Rush 2025. M…"
click at [117, 326] on button "Generate Design" at bounding box center [117, 337] width 122 height 22
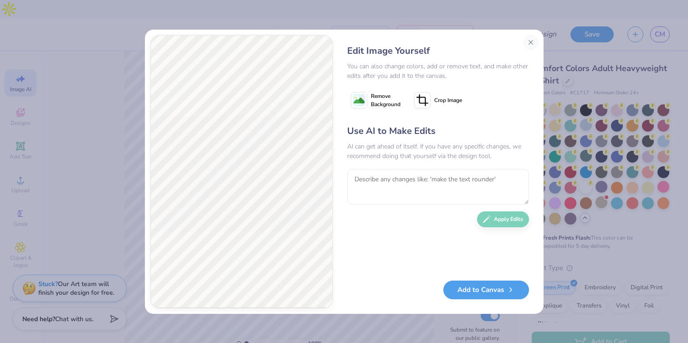
click at [395, 168] on div "Use AI to Make Edits AI can get ahead of itself. If you have any specific chang…" at bounding box center [438, 198] width 182 height 148
click at [395, 180] on textarea at bounding box center [438, 187] width 182 height 36
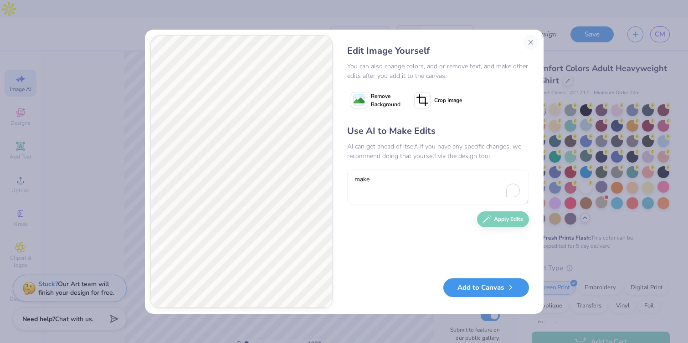
click at [386, 180] on textarea "make" at bounding box center [438, 187] width 182 height 36
click at [367, 177] on textarea "make ma" at bounding box center [438, 187] width 182 height 36
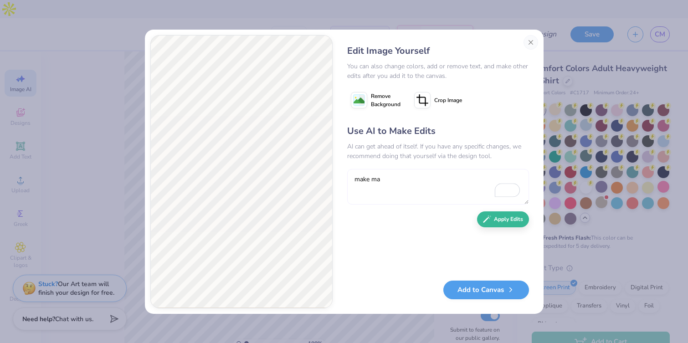
click at [385, 186] on textarea "make ma" at bounding box center [438, 187] width 182 height 36
click at [253, 178] on div "Edit Image Yourself You can also change colors, add or remove text, and make ot…" at bounding box center [344, 172] width 399 height 284
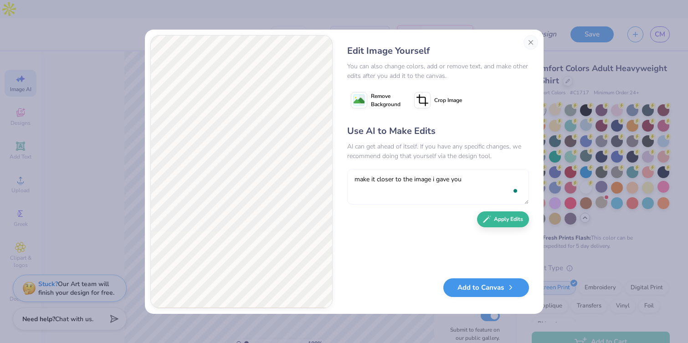
type textarea "make it closer to the image i gave you"
click at [470, 287] on button "Add to Canvas" at bounding box center [486, 287] width 86 height 19
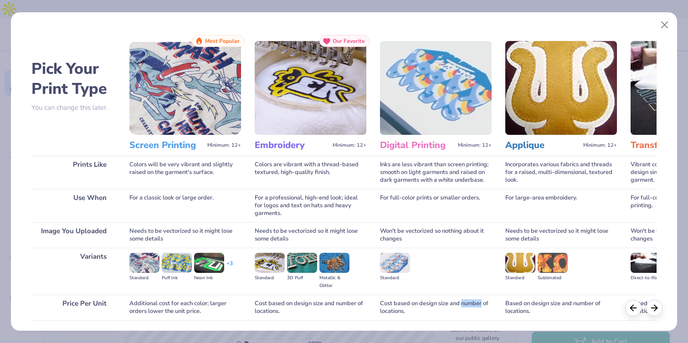
click at [470, 287] on div "Digital Printing Minimum: 12+ Inks are less vibrant than screen printing; smoot…" at bounding box center [436, 202] width 112 height 334
click at [667, 22] on button "Close" at bounding box center [664, 24] width 17 height 17
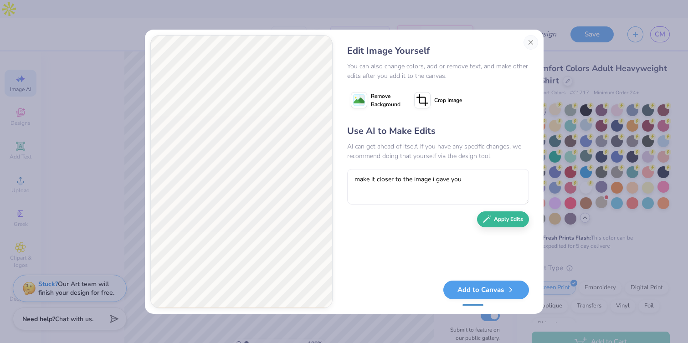
click at [497, 218] on div "Use AI to Make Edits AI can get ahead of itself. If you have any specific chang…" at bounding box center [438, 198] width 182 height 148
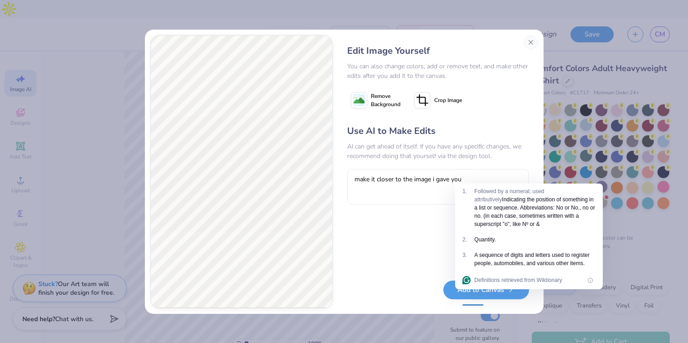
click at [429, 225] on div "Use AI to Make Edits AI can get ahead of itself. If you have any specific chang…" at bounding box center [438, 198] width 182 height 148
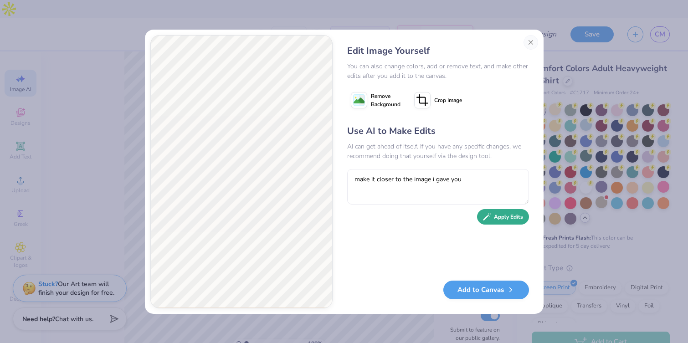
click at [487, 216] on icon "button" at bounding box center [487, 217] width 8 height 8
click at [533, 44] on button "Close" at bounding box center [530, 42] width 15 height 15
